Goal: Task Accomplishment & Management: Use online tool/utility

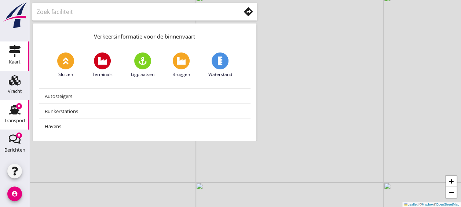
click at [16, 121] on div "Transport" at bounding box center [15, 120] width 22 height 5
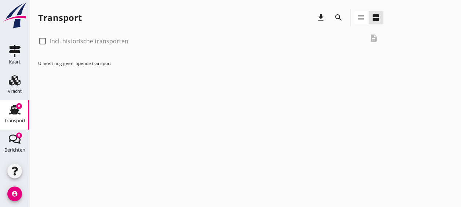
click at [42, 44] on div at bounding box center [42, 41] width 12 height 12
checkbox input "true"
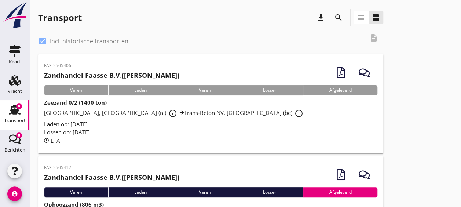
click at [153, 127] on div "Laden op: [DATE]" at bounding box center [211, 124] width 334 height 8
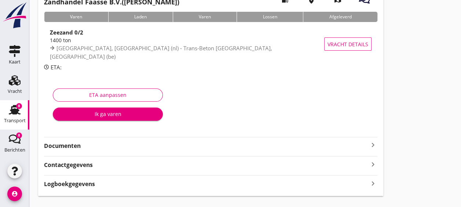
scroll to position [59, 0]
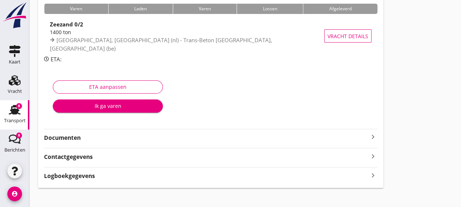
click at [194, 136] on strong "Documenten" at bounding box center [206, 138] width 325 height 8
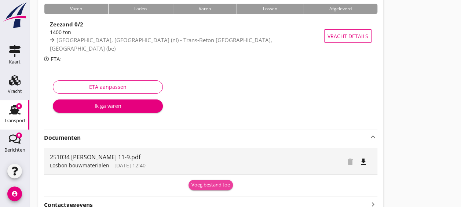
click at [207, 185] on div "Voeg bestand toe" at bounding box center [211, 184] width 39 height 7
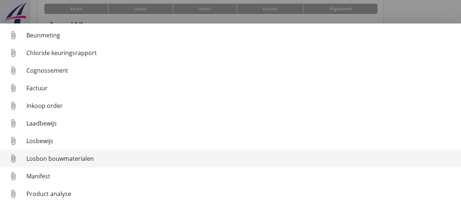
click at [90, 164] on link "attach_file Losbon bouwmaterialen" at bounding box center [230, 159] width 461 height 18
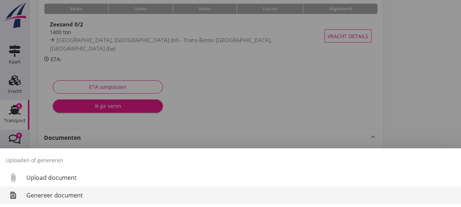
click at [95, 195] on div "Genereer document" at bounding box center [240, 195] width 429 height 9
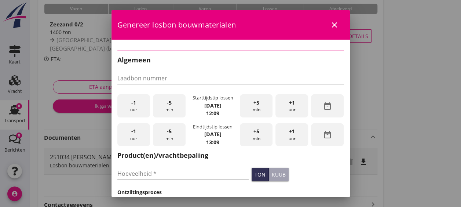
checkbox input "true"
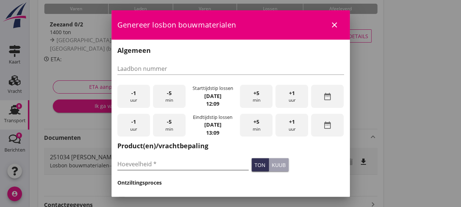
click at [189, 165] on input "Hoeveelheid *" at bounding box center [183, 164] width 132 height 12
type input "1322"
click at [244, 182] on h3 "Ontziltingsproces" at bounding box center [230, 183] width 227 height 8
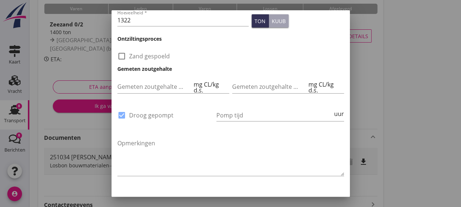
scroll to position [161, 0]
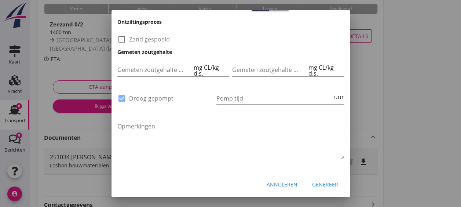
click at [230, 170] on div "Algemeen Laadbon nummer -1 uur -5 min Starttijdstip lossen [DATE] 12:09 +5 min …" at bounding box center [231, 25] width 239 height 293
click at [237, 92] on input "Pomp tijd" at bounding box center [274, 98] width 116 height 12
type input "22"
click at [319, 182] on div "Genereer" at bounding box center [325, 185] width 26 height 8
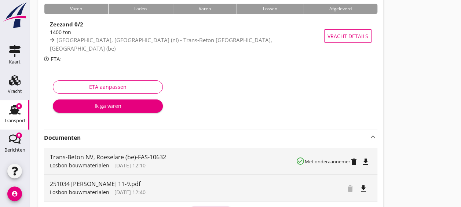
click at [367, 162] on icon "file_download" at bounding box center [365, 161] width 9 height 9
